Goal: Transaction & Acquisition: Book appointment/travel/reservation

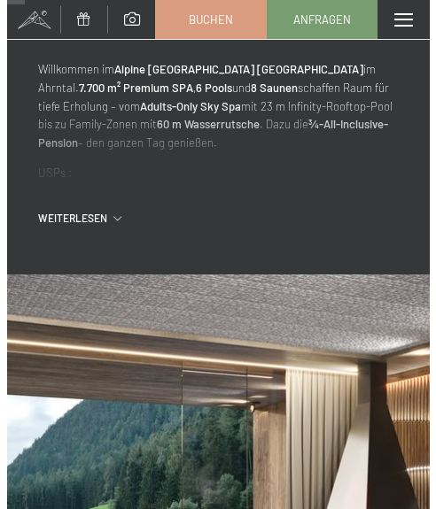
scroll to position [532, 0]
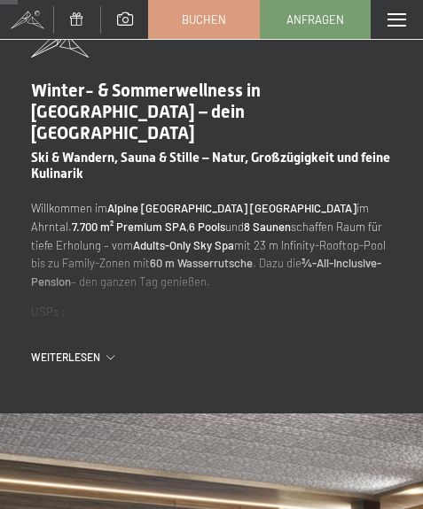
click at [407, 22] on div "Menü" at bounding box center [396, 19] width 52 height 39
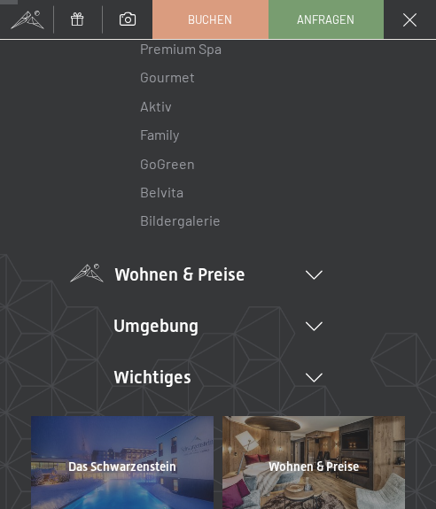
scroll to position [177, 0]
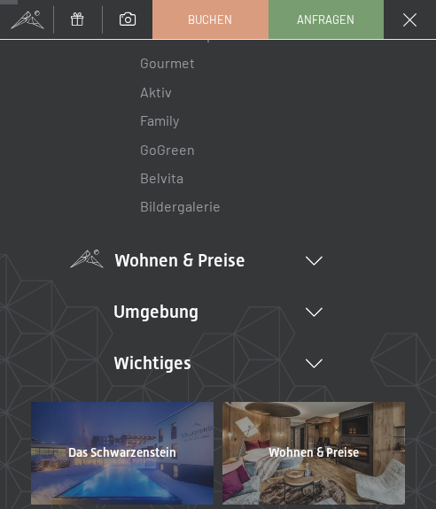
click at [248, 252] on li "Wohnen & Preise Inklusivleistungen Zimmer & Preise Liste Angebote Liste Familie…" at bounding box center [218, 260] width 208 height 25
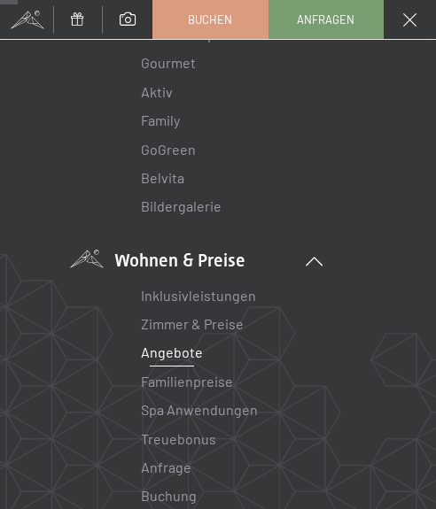
click at [182, 351] on link "Angebote" at bounding box center [172, 352] width 62 height 17
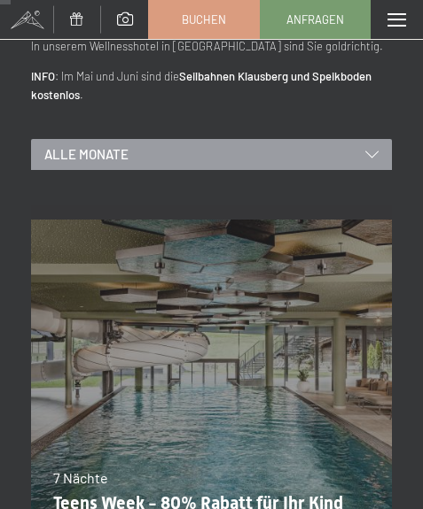
scroll to position [177, 0]
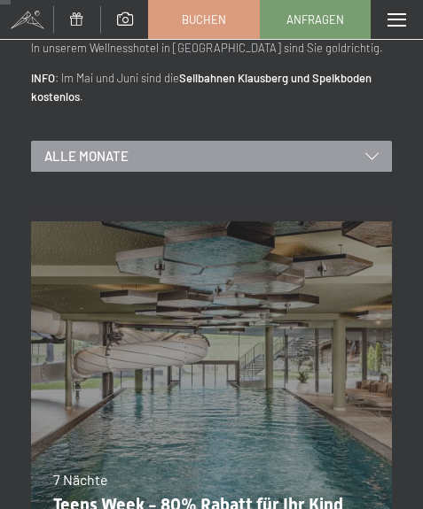
click at [338, 150] on div "Alle Monate" at bounding box center [211, 156] width 361 height 31
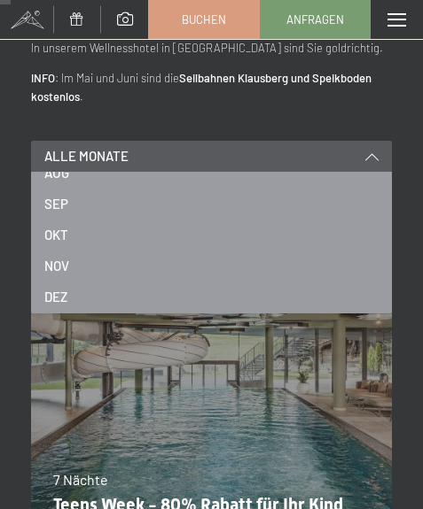
scroll to position [239, 0]
click at [72, 265] on div "NOV" at bounding box center [211, 262] width 334 height 31
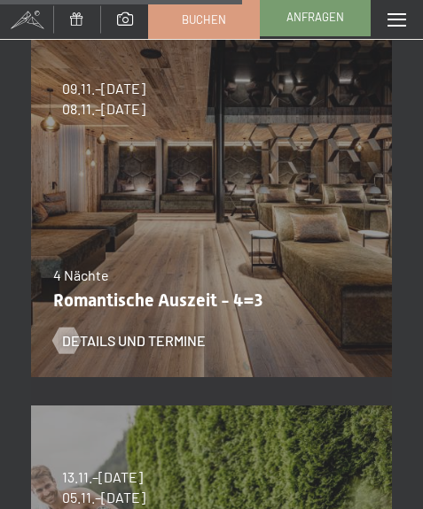
scroll to position [1861, 0]
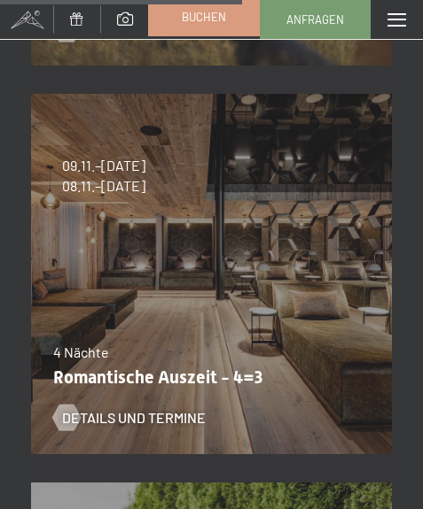
click at [194, 16] on span "Buchen" at bounding box center [204, 17] width 44 height 16
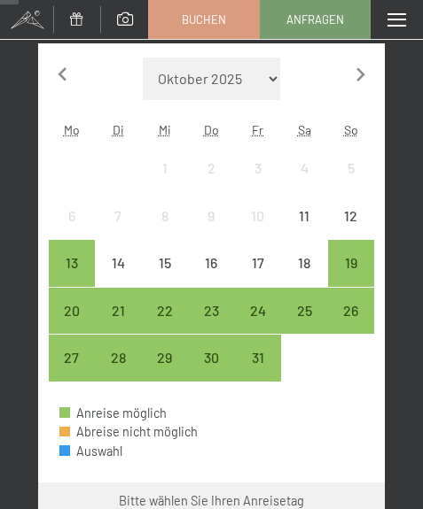
scroll to position [443, 0]
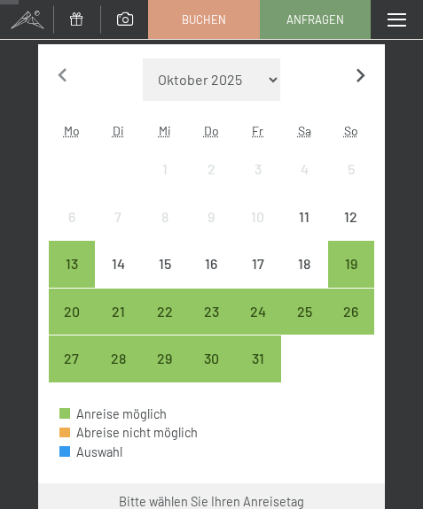
click at [355, 78] on icon "button" at bounding box center [359, 75] width 27 height 27
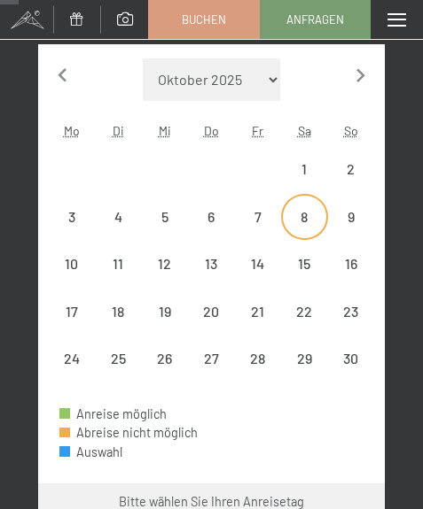
select select "2025-11-01"
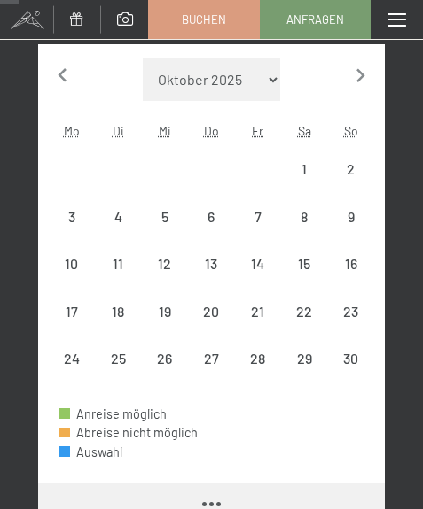
select select "2025-11-01"
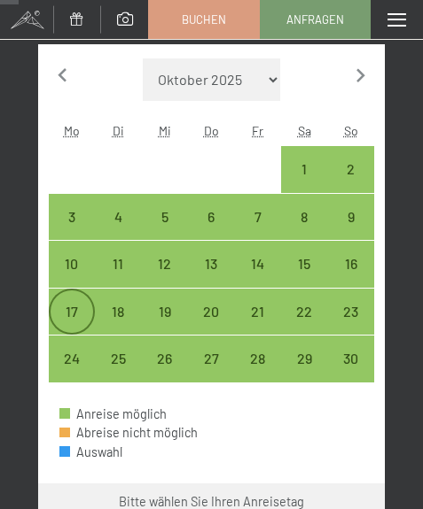
click at [69, 308] on div "17" at bounding box center [72, 326] width 43 height 43
select select "2025-11-01"
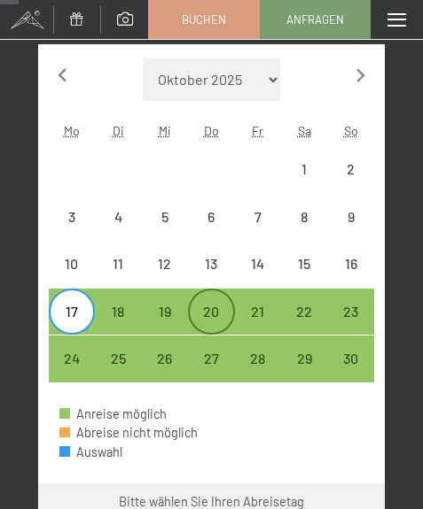
click at [208, 313] on div "20" at bounding box center [211, 326] width 43 height 43
select select "2025-11-01"
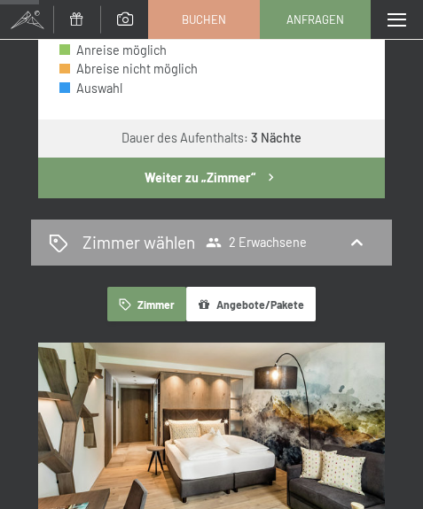
scroll to position [821, 0]
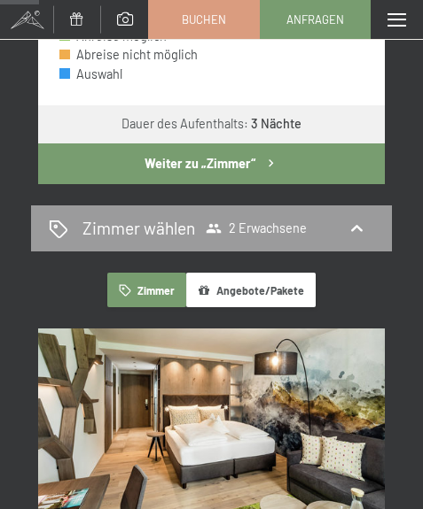
click at [243, 184] on button "Weiter zu „Zimmer“" at bounding box center [211, 164] width 346 height 41
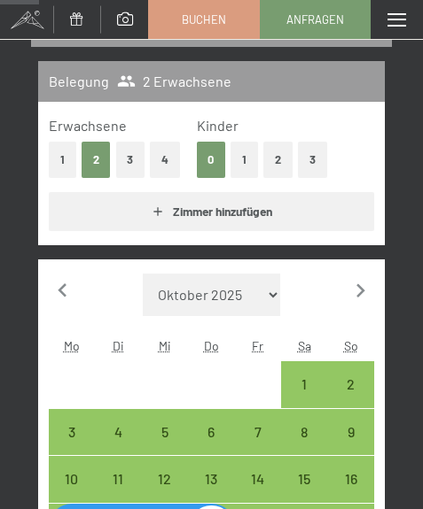
select select "2025-11-01"
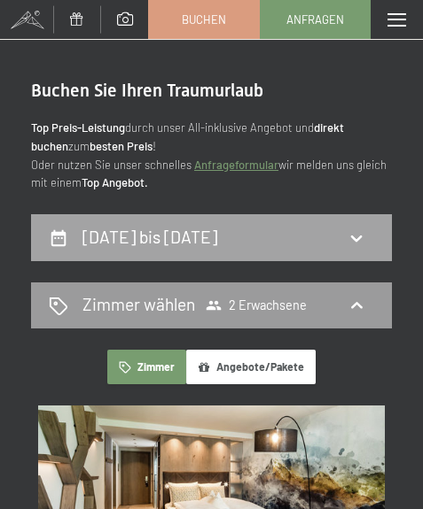
scroll to position [0, 0]
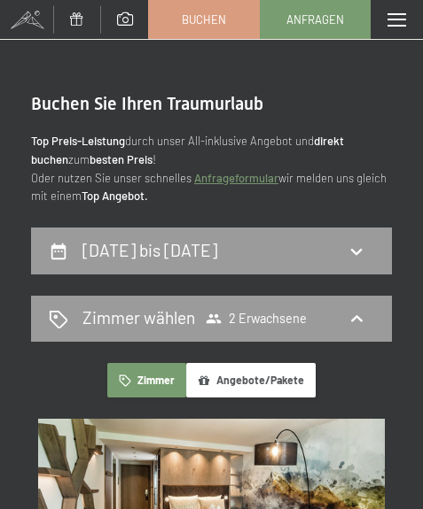
click at [190, 263] on div "17. November bis 20. November 2025" at bounding box center [153, 251] width 142 height 24
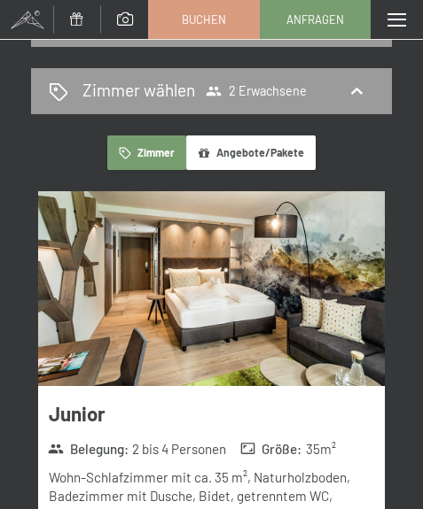
select select "2025-11-01"
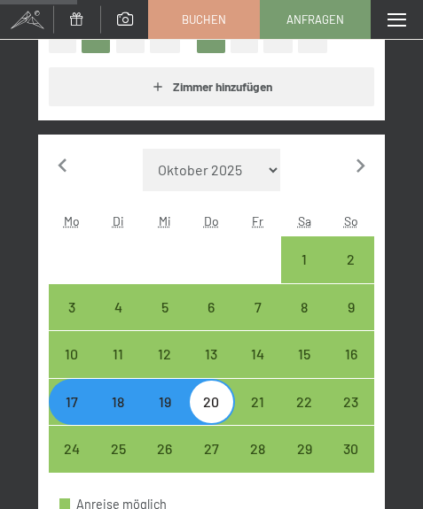
scroll to position [494, 0]
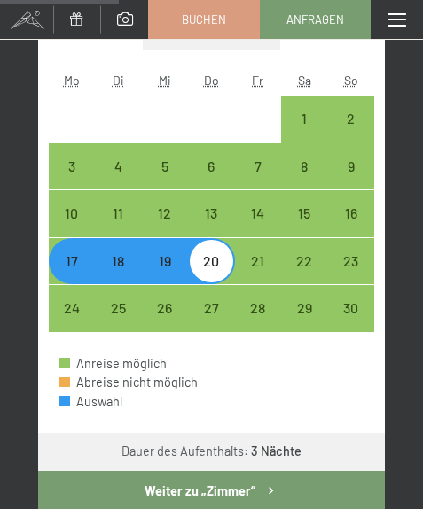
click at [83, 285] on div "17" at bounding box center [72, 275] width 43 height 43
select select "2025-11-01"
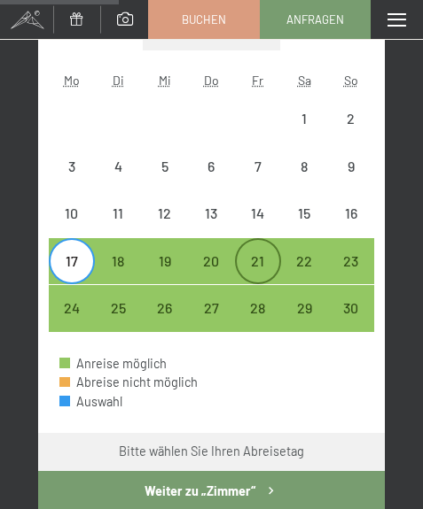
click at [254, 264] on div "21" at bounding box center [258, 275] width 43 height 43
select select "2025-11-01"
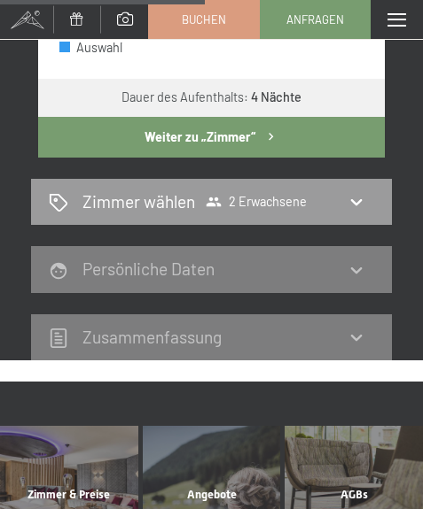
click at [231, 158] on button "Weiter zu „Zimmer“" at bounding box center [211, 137] width 346 height 41
select select "[DATE]"
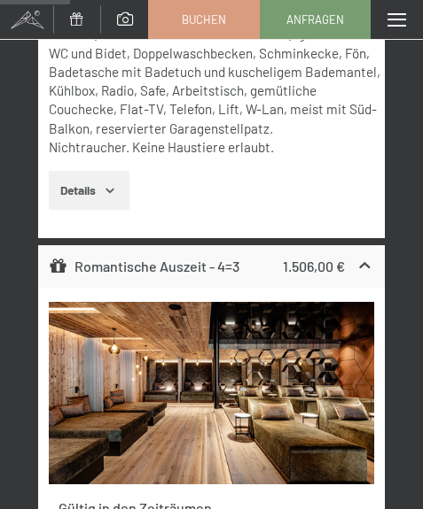
scroll to position [1734, 0]
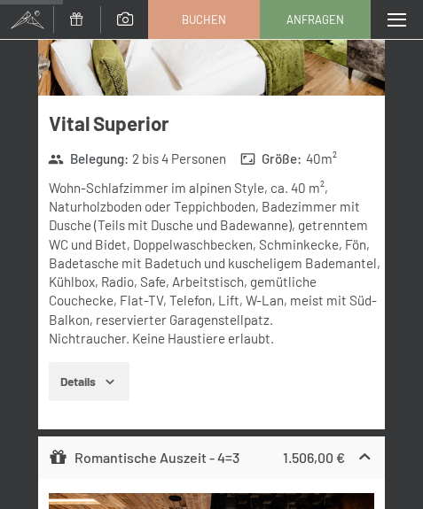
click at [385, 19] on div "Menü" at bounding box center [396, 19] width 52 height 39
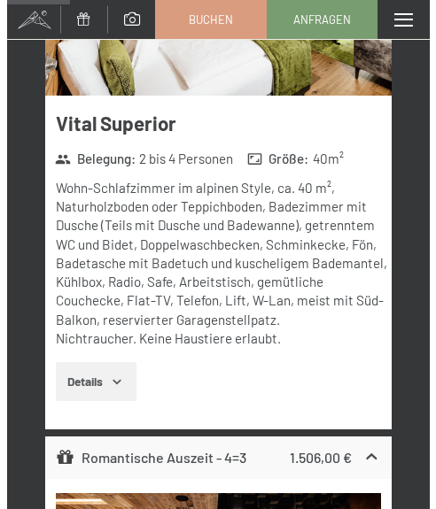
scroll to position [1748, 0]
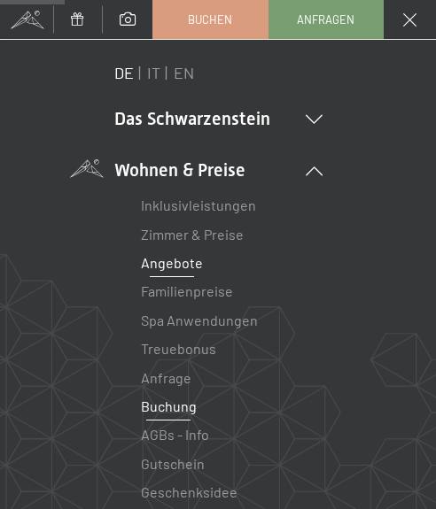
click at [167, 269] on link "Angebote" at bounding box center [172, 262] width 62 height 17
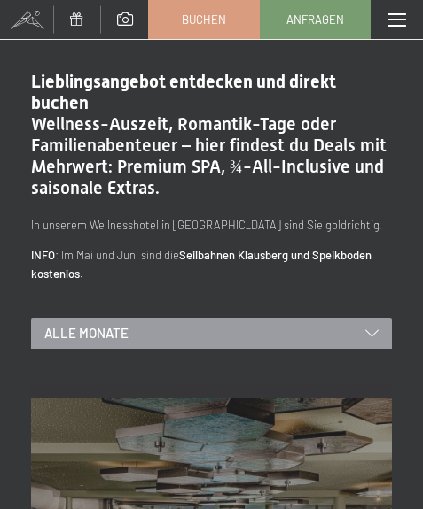
click at [182, 331] on div "Alle Monate" at bounding box center [211, 333] width 361 height 31
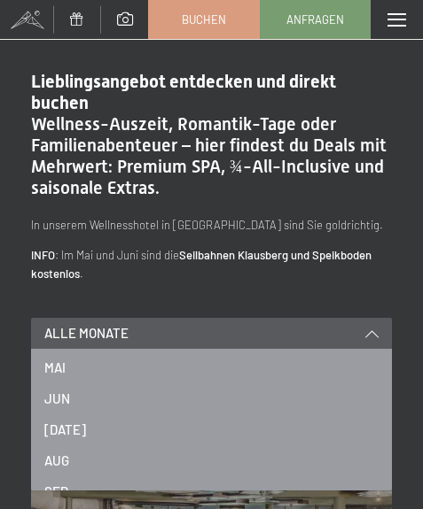
scroll to position [239, 0]
click at [66, 435] on span "NOV" at bounding box center [56, 440] width 25 height 19
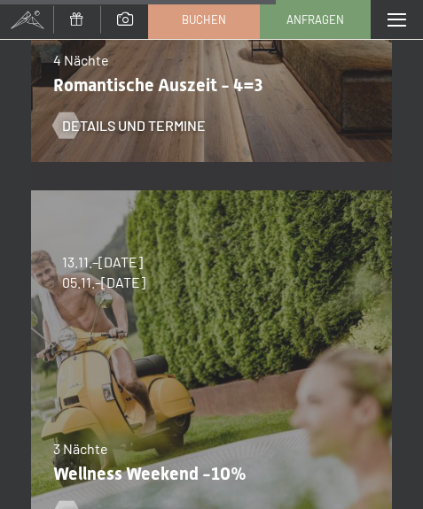
scroll to position [2304, 0]
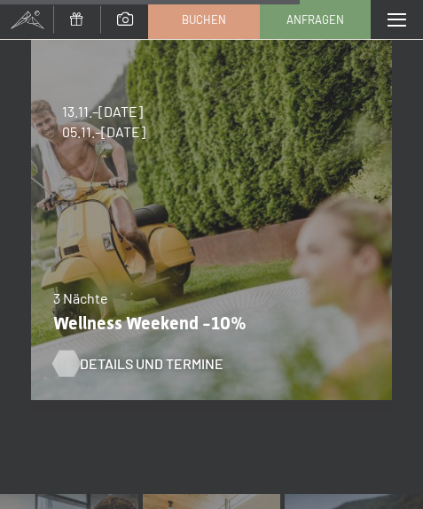
click at [73, 359] on div at bounding box center [65, 364] width 15 height 27
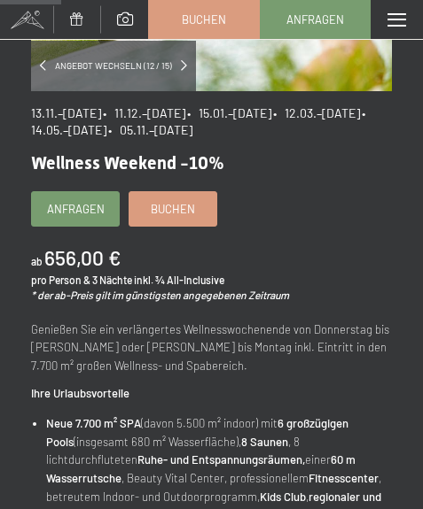
scroll to position [354, 0]
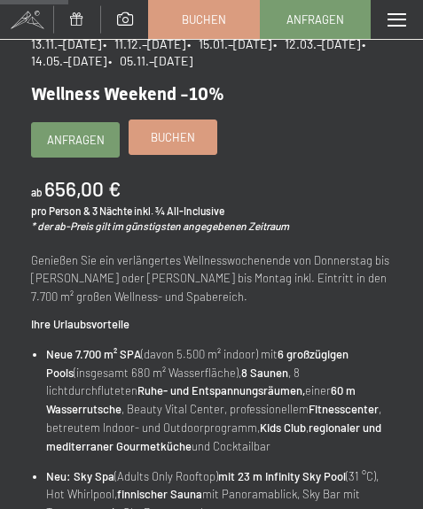
click at [190, 136] on span "Buchen" at bounding box center [173, 137] width 44 height 16
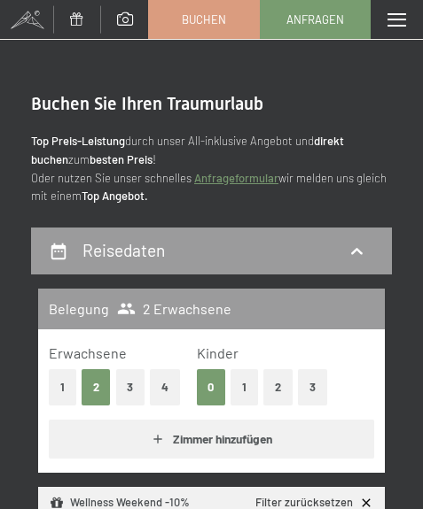
select select "[DATE]"
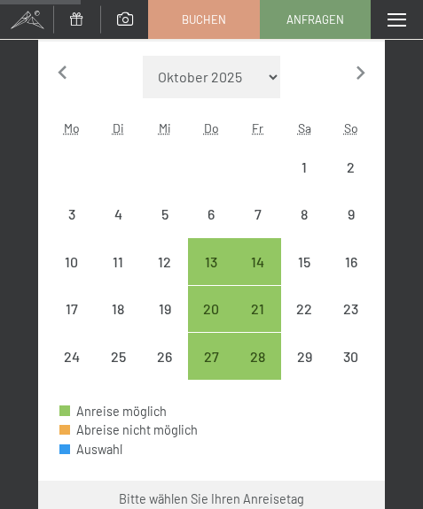
scroll to position [443, 0]
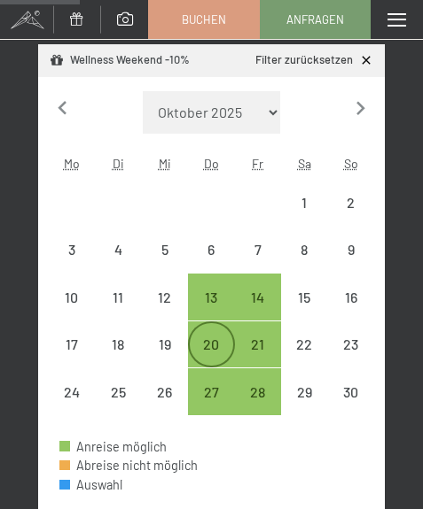
click at [221, 339] on div "20" at bounding box center [211, 359] width 43 height 43
select select "[DATE]"
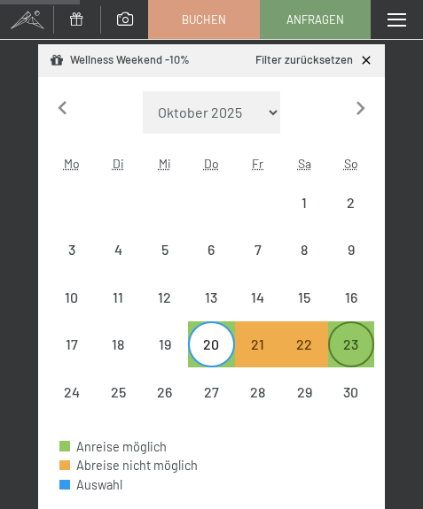
click at [344, 343] on div "23" at bounding box center [351, 359] width 43 height 43
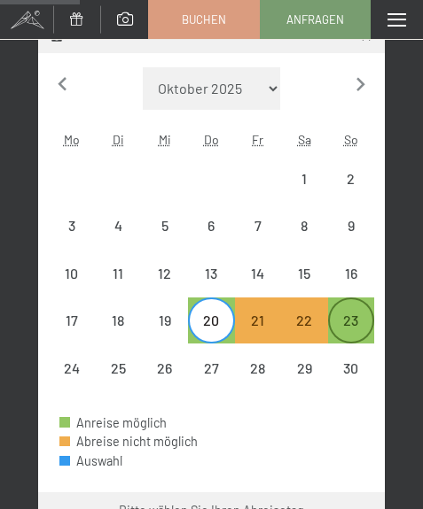
select select "[DATE]"
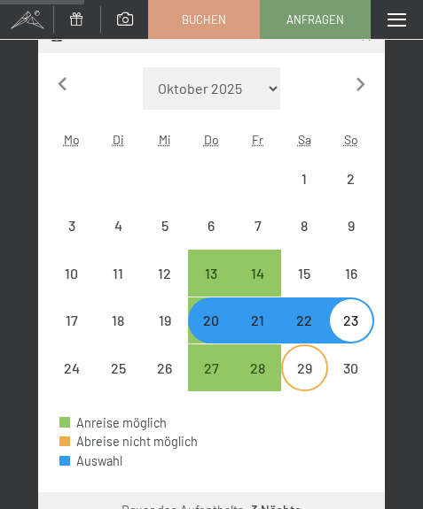
select select "[DATE]"
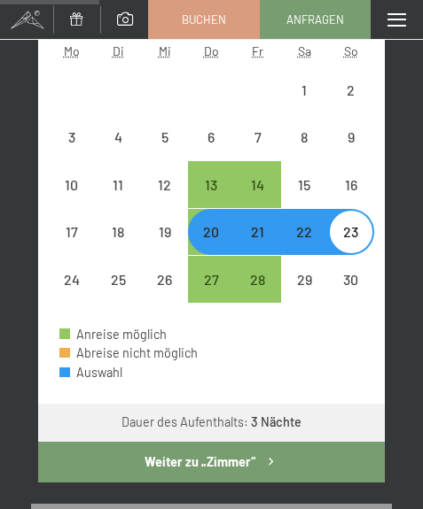
click at [265, 470] on icon "button" at bounding box center [270, 462] width 15 height 15
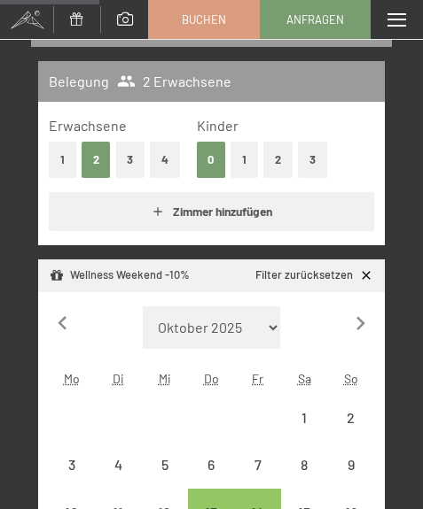
select select "[DATE]"
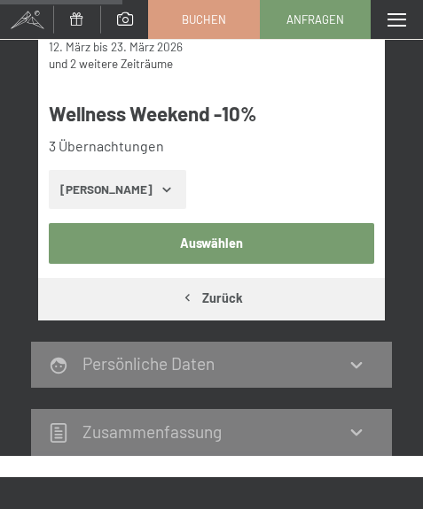
scroll to position [671, 0]
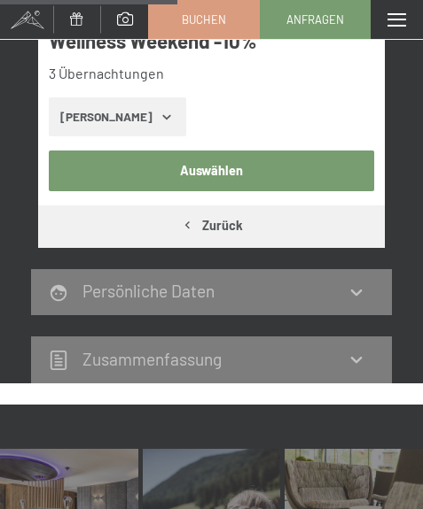
click at [200, 191] on button "Auswählen" at bounding box center [212, 171] width 326 height 41
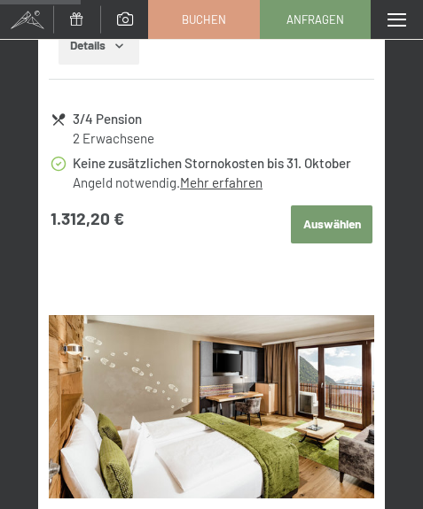
scroll to position [1418, 0]
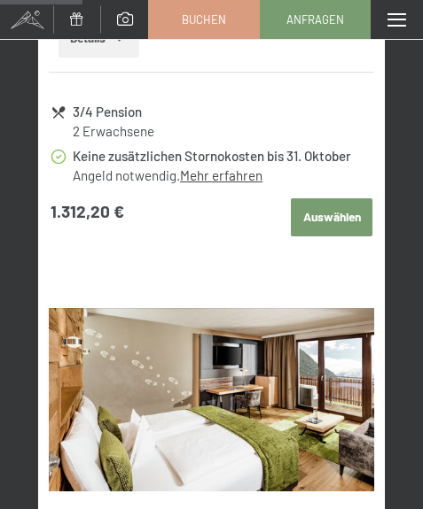
click at [338, 237] on button "Auswählen" at bounding box center [332, 217] width 82 height 39
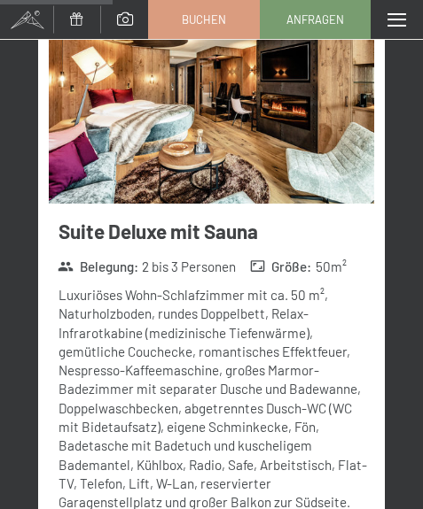
scroll to position [2304, 0]
